Goal: Transaction & Acquisition: Purchase product/service

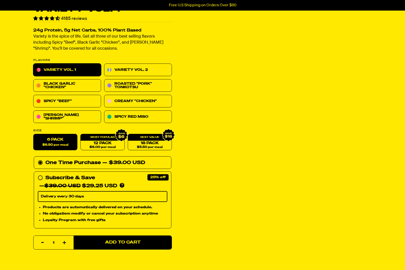
scroll to position [30, 0]
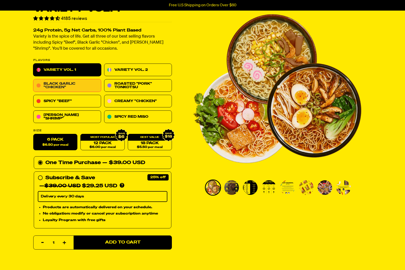
click at [78, 84] on link "Black Garlic "Chicken"" at bounding box center [67, 85] width 68 height 13
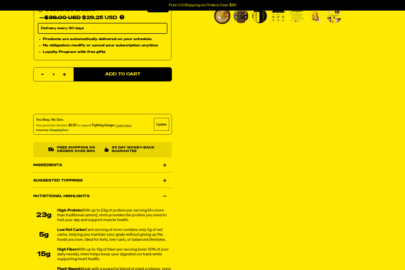
scroll to position [202, 0]
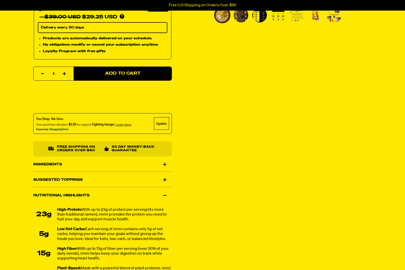
click at [166, 178] on div "Suggested Toppings" at bounding box center [102, 179] width 138 height 14
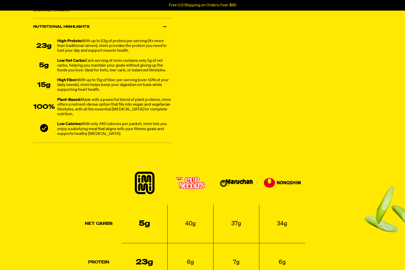
scroll to position [386, 0]
